Goal: Task Accomplishment & Management: Manage account settings

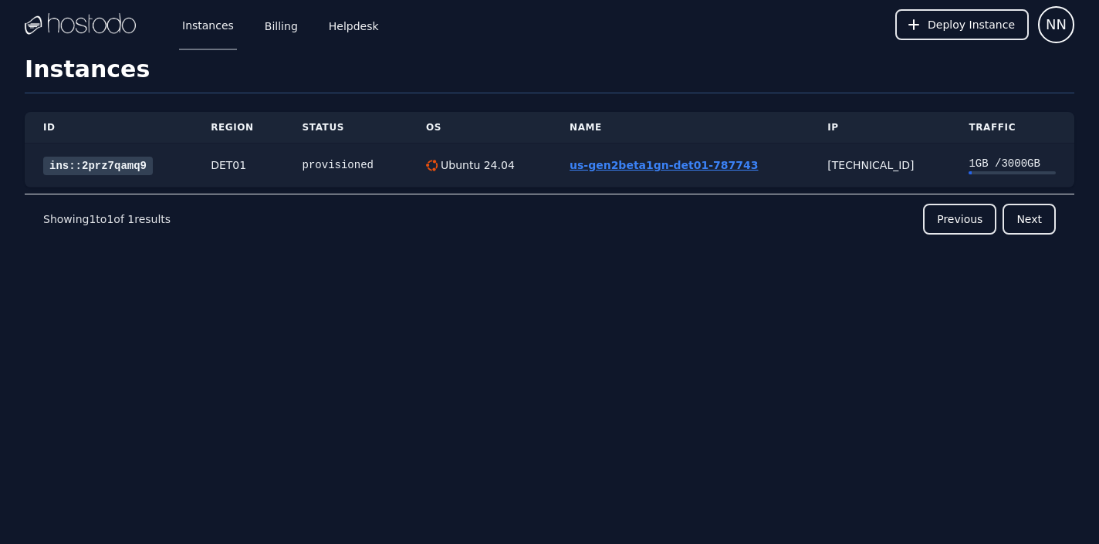
click at [613, 161] on link "us-gen2beta1gn-det01-787743" at bounding box center [664, 165] width 188 height 12
click at [636, 164] on link "us-gen2beta1gn-det01-787743" at bounding box center [664, 165] width 188 height 12
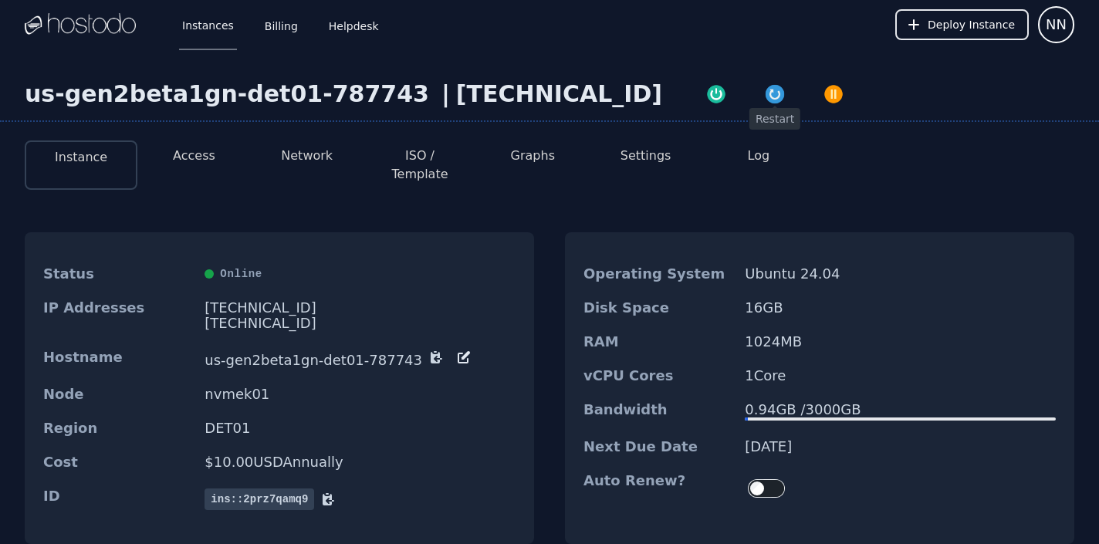
click at [764, 92] on img "button" at bounding box center [775, 94] width 22 height 22
click at [764, 90] on img "button" at bounding box center [775, 94] width 22 height 22
click at [754, 157] on button "Log" at bounding box center [759, 156] width 22 height 19
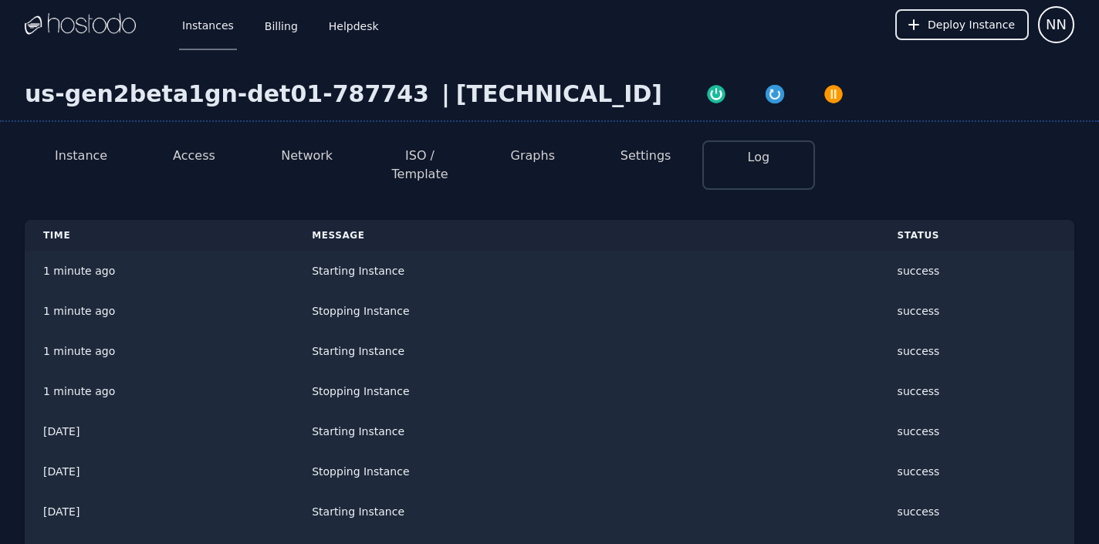
click at [211, 159] on button "Access" at bounding box center [194, 156] width 42 height 19
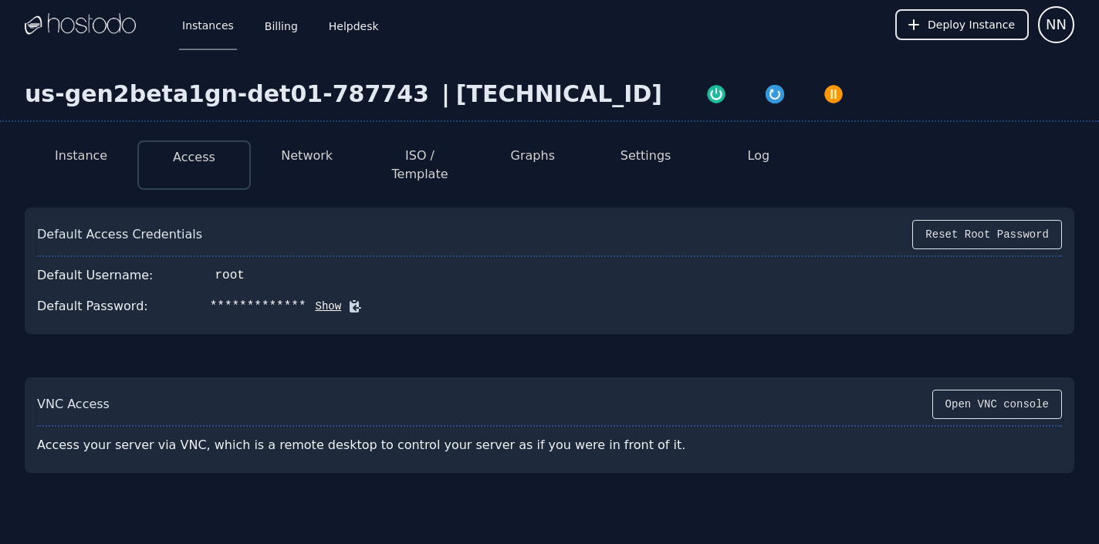
click at [329, 299] on button "Show" at bounding box center [324, 306] width 36 height 15
drag, startPoint x: 200, startPoint y: 291, endPoint x: 319, endPoint y: 288, distance: 118.9
click at [319, 297] on div "P.m.wLKjhmIPo9+l" at bounding box center [269, 306] width 119 height 19
copy div "P.m.wLKjhmIPo9+l"
